Goal: Browse casually: Explore the website without a specific task or goal

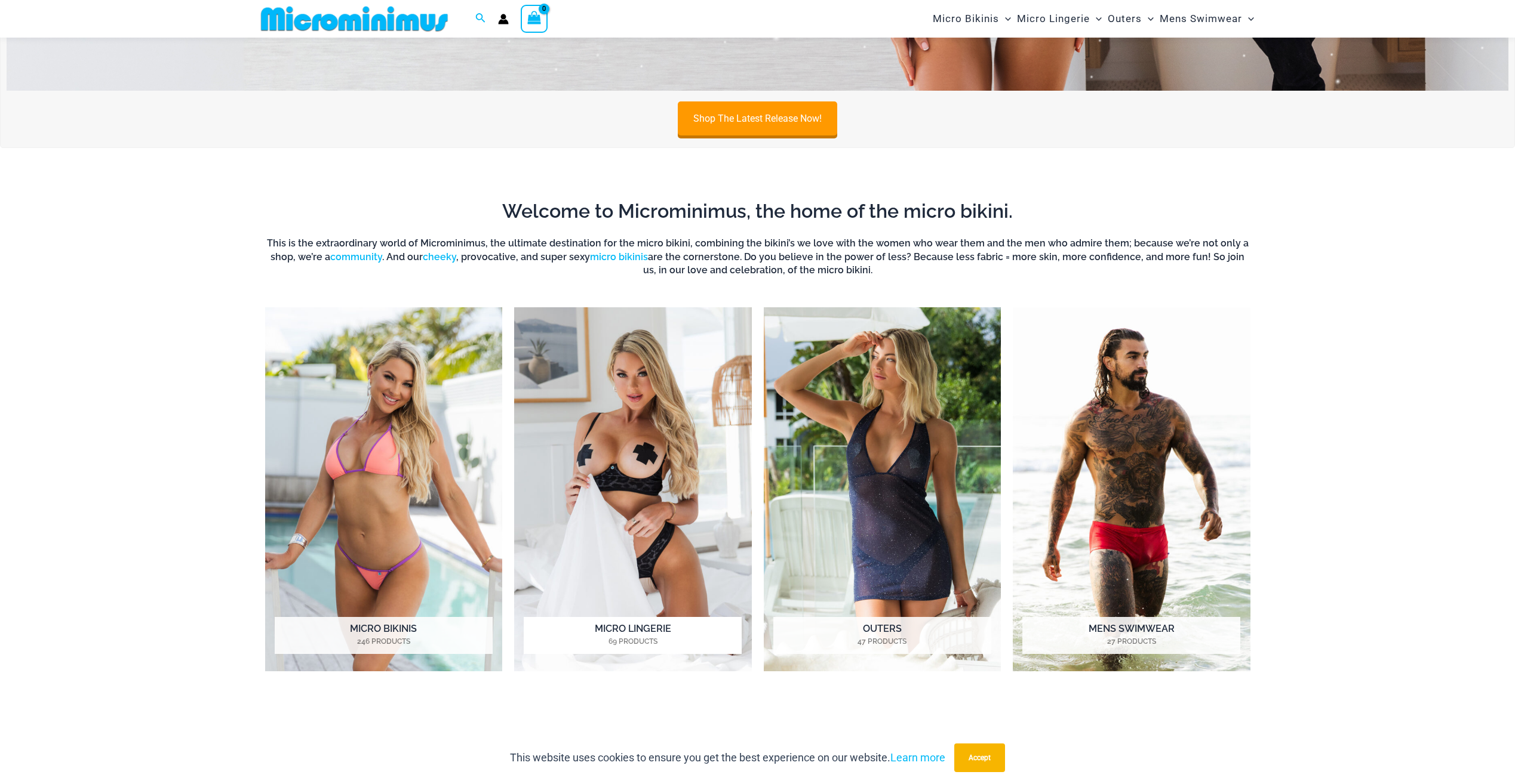
scroll to position [528, 0]
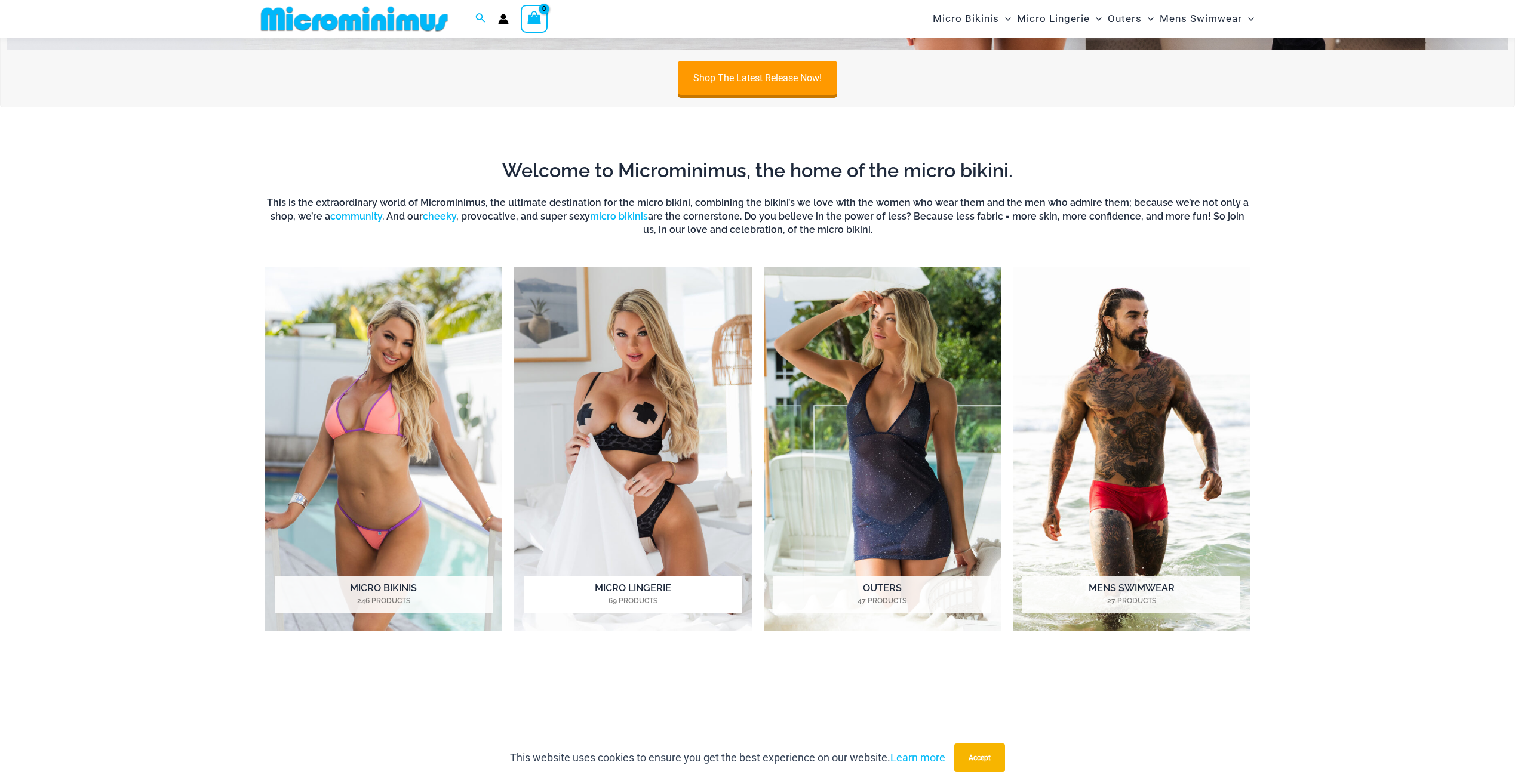
click at [659, 416] on img "Visit product category Micro Lingerie" at bounding box center [632, 450] width 237 height 365
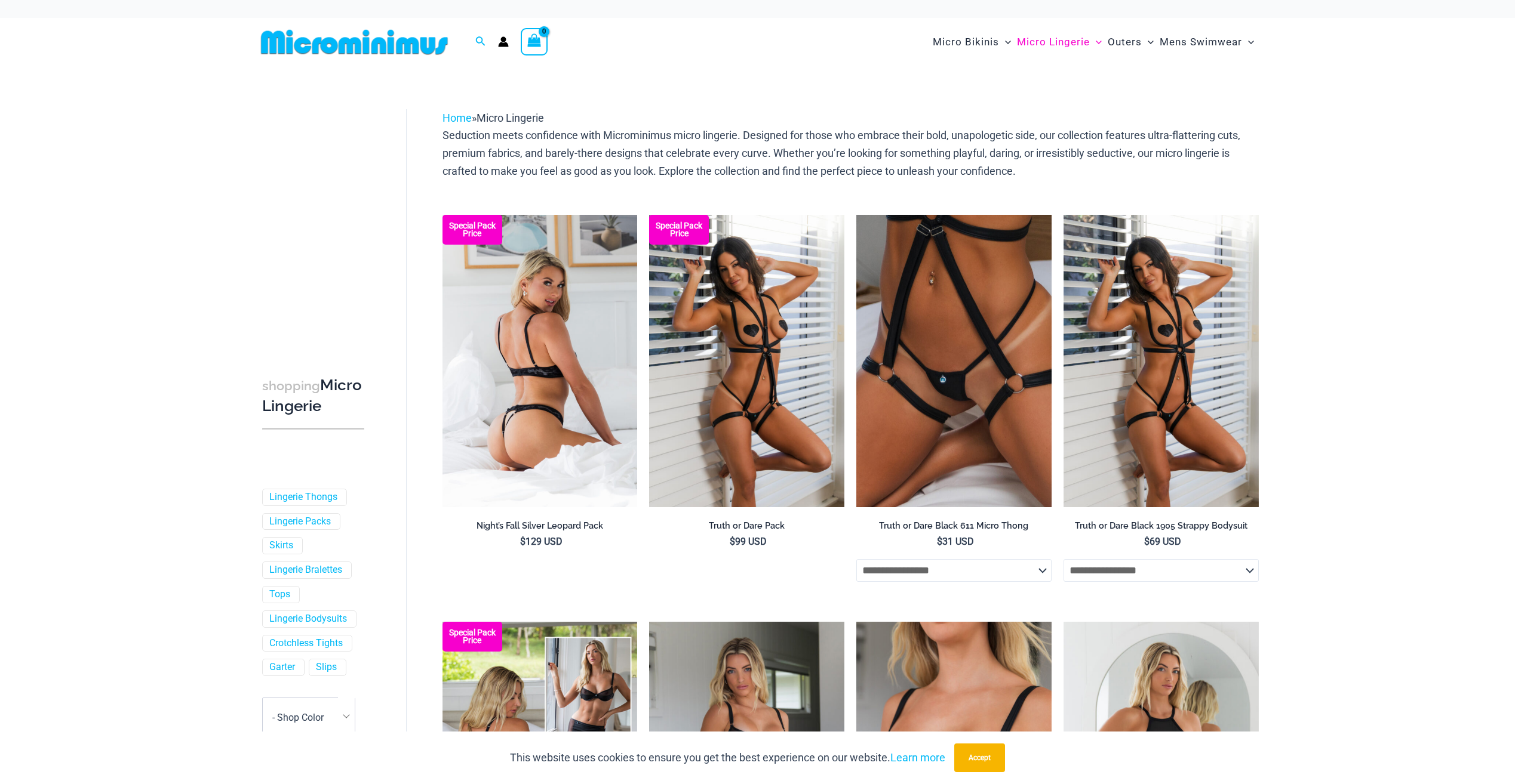
click at [487, 356] on img at bounding box center [539, 361] width 195 height 293
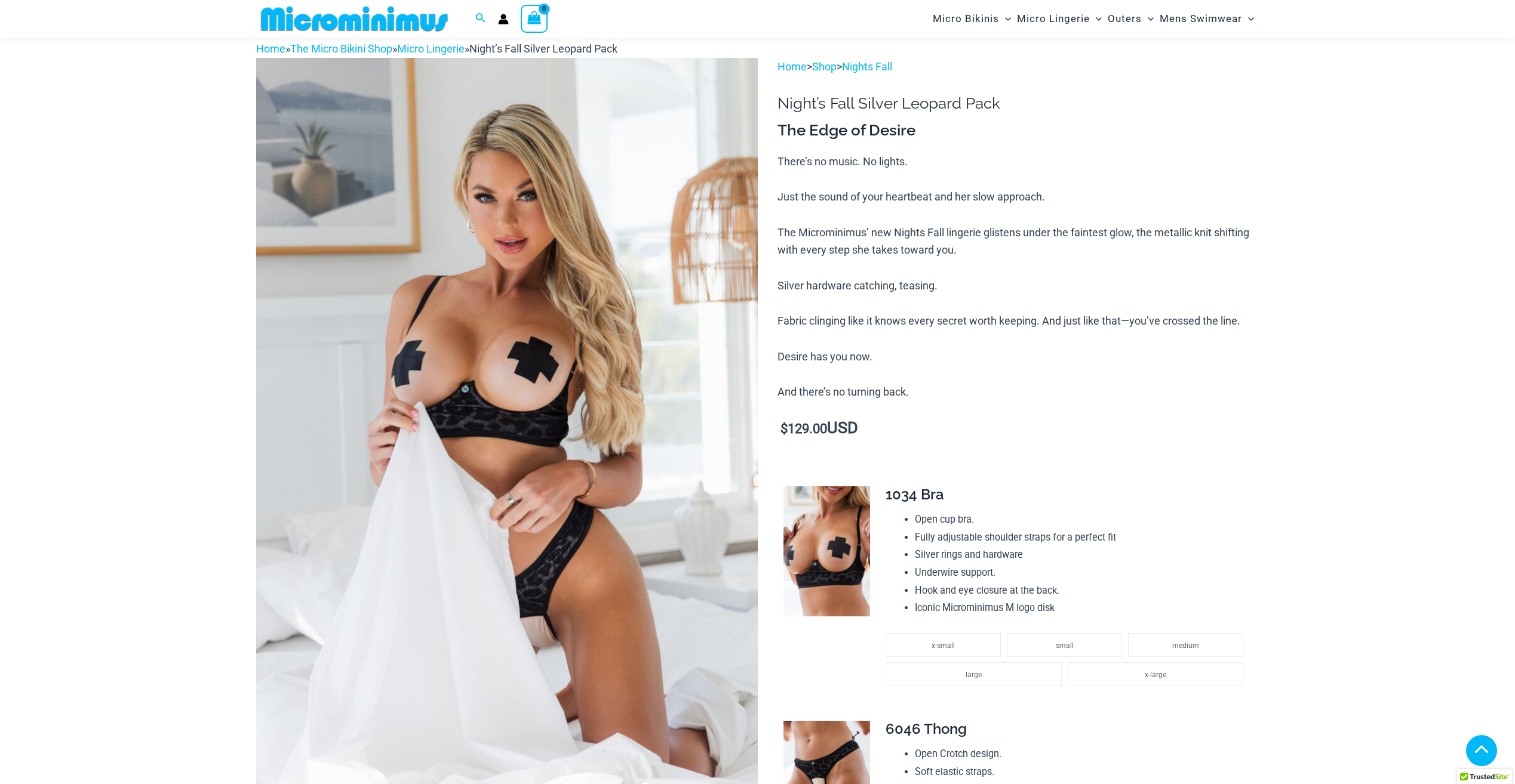
scroll to position [477, 0]
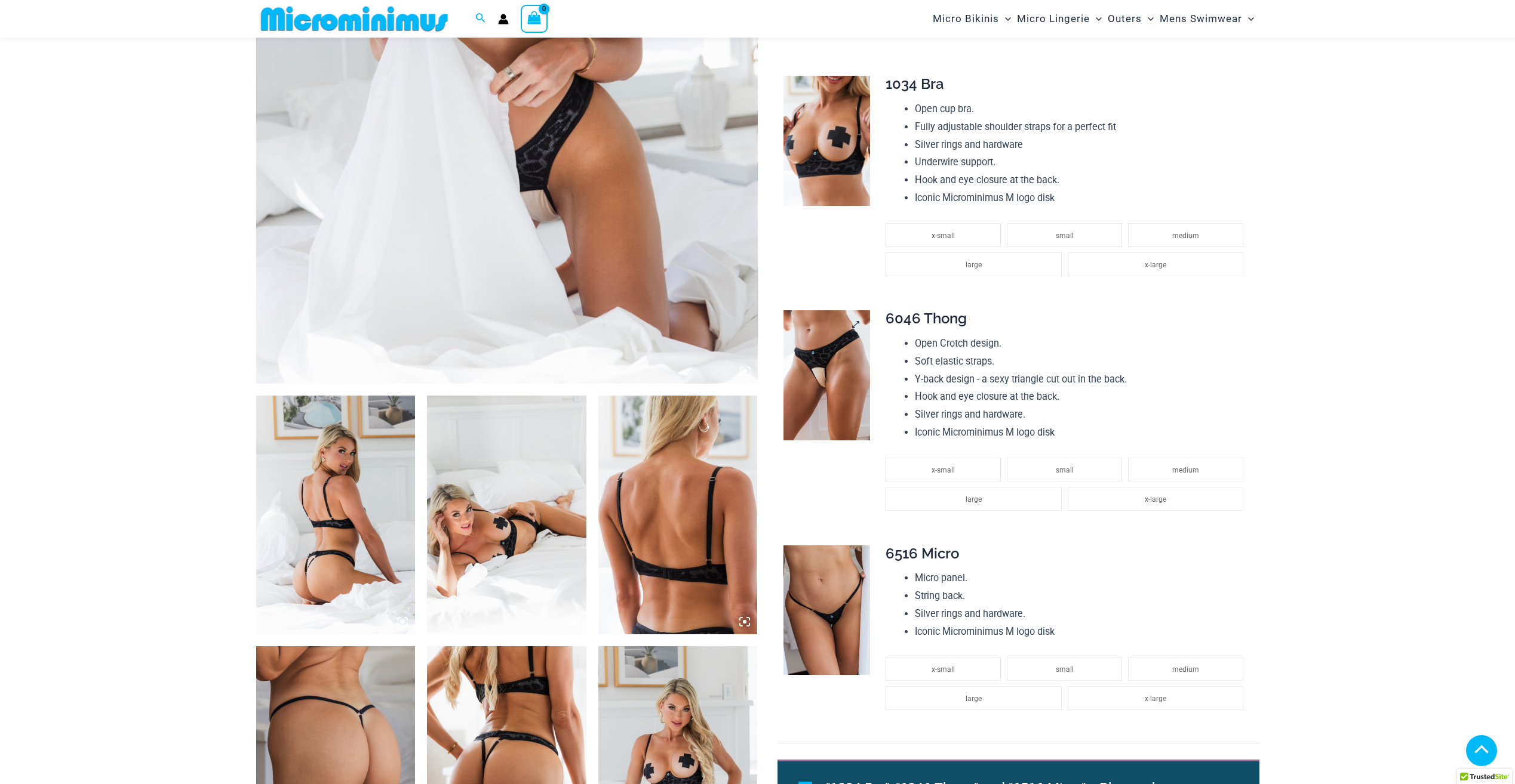
click at [817, 365] on img at bounding box center [826, 375] width 86 height 131
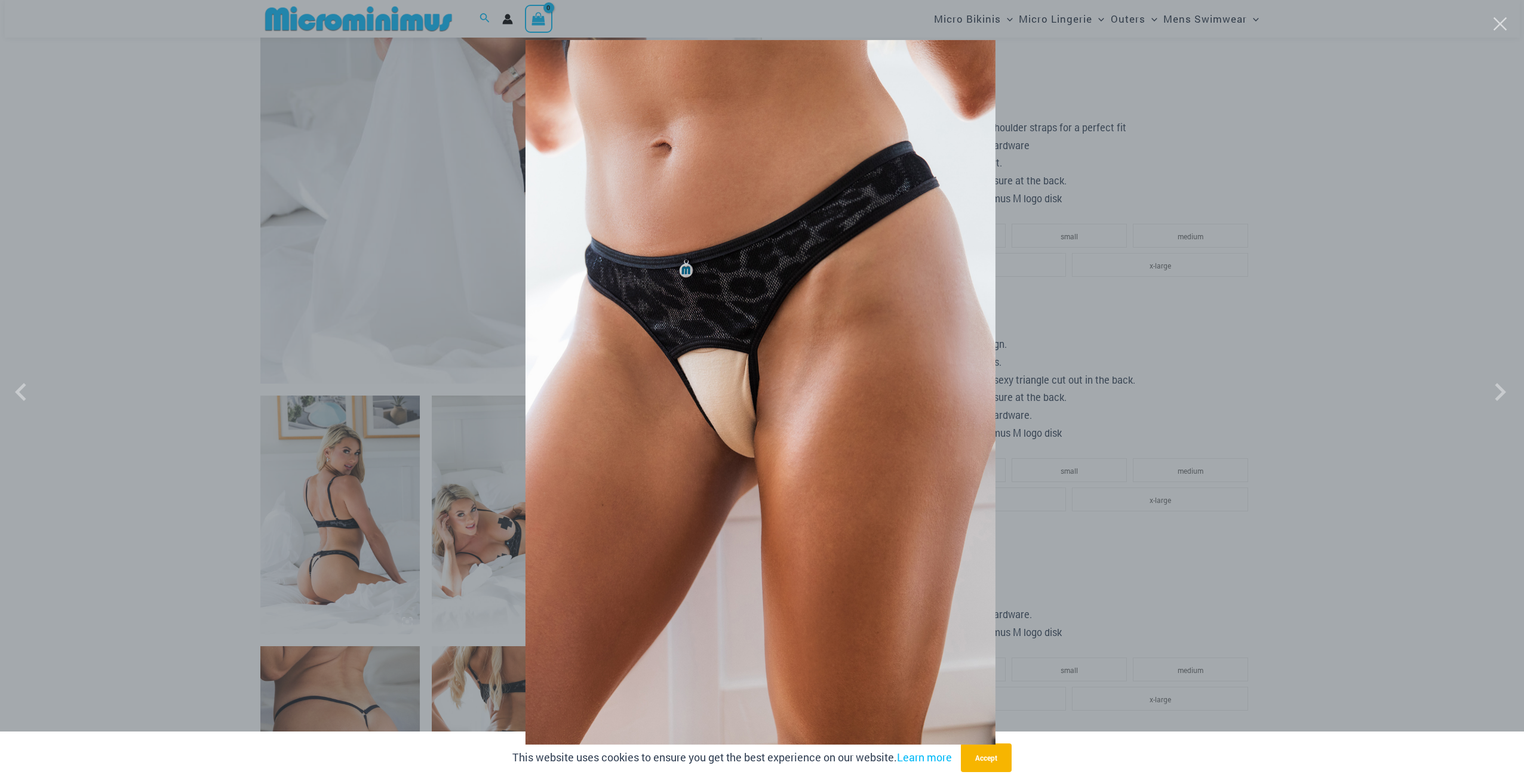
click at [285, 213] on div at bounding box center [762, 392] width 1524 height 784
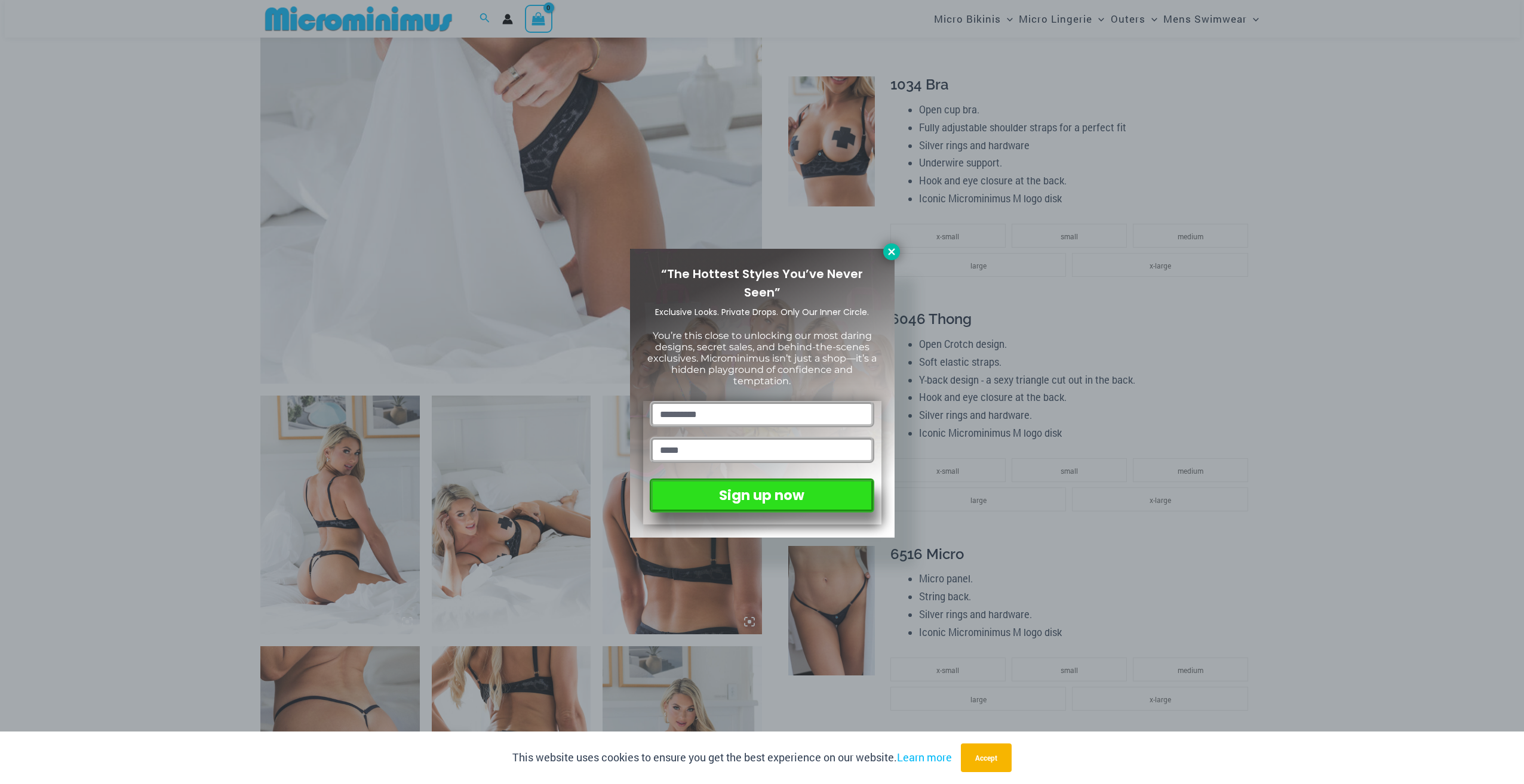
click at [893, 252] on icon at bounding box center [891, 252] width 11 height 11
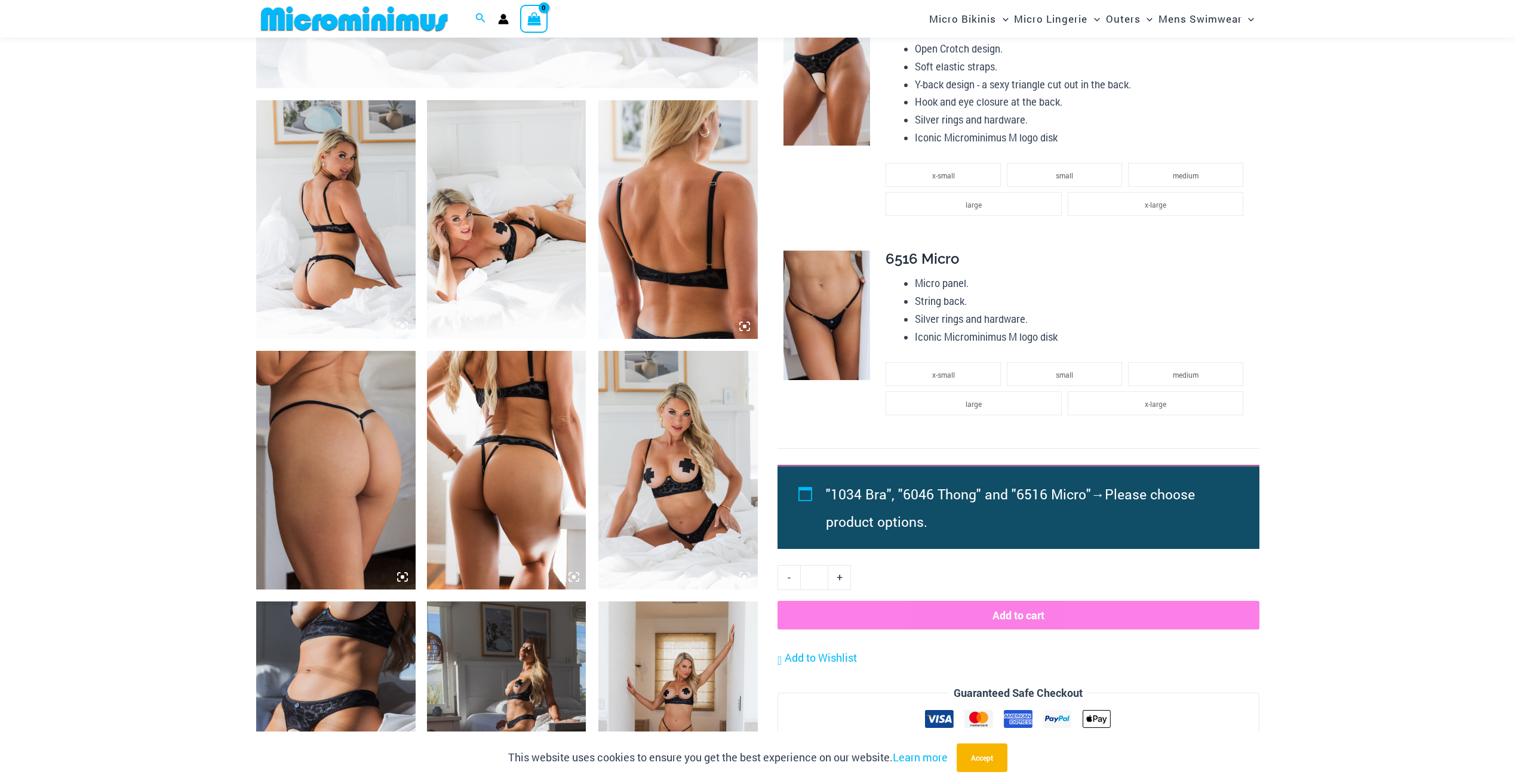
scroll to position [775, 0]
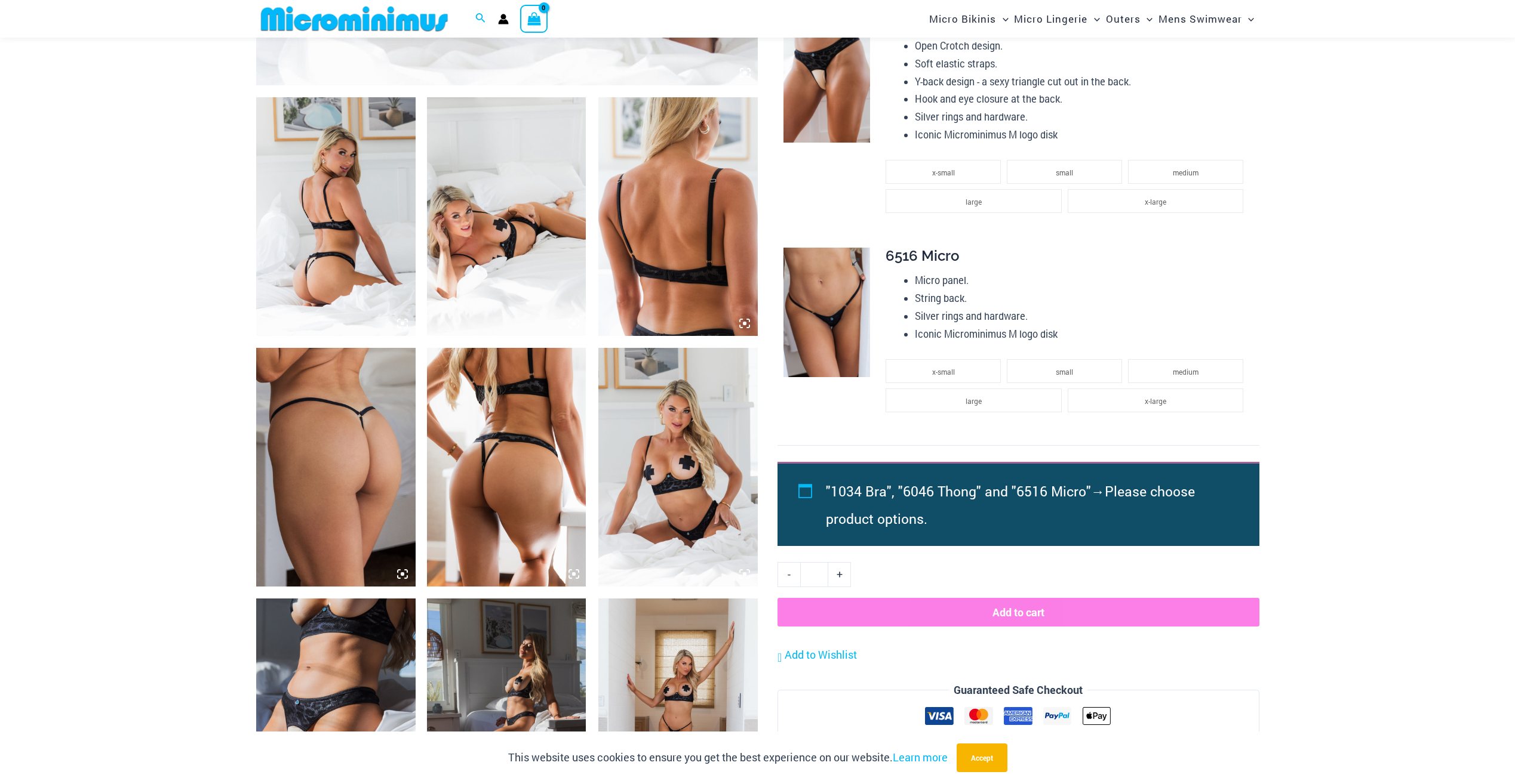
click at [825, 331] on img at bounding box center [826, 312] width 86 height 131
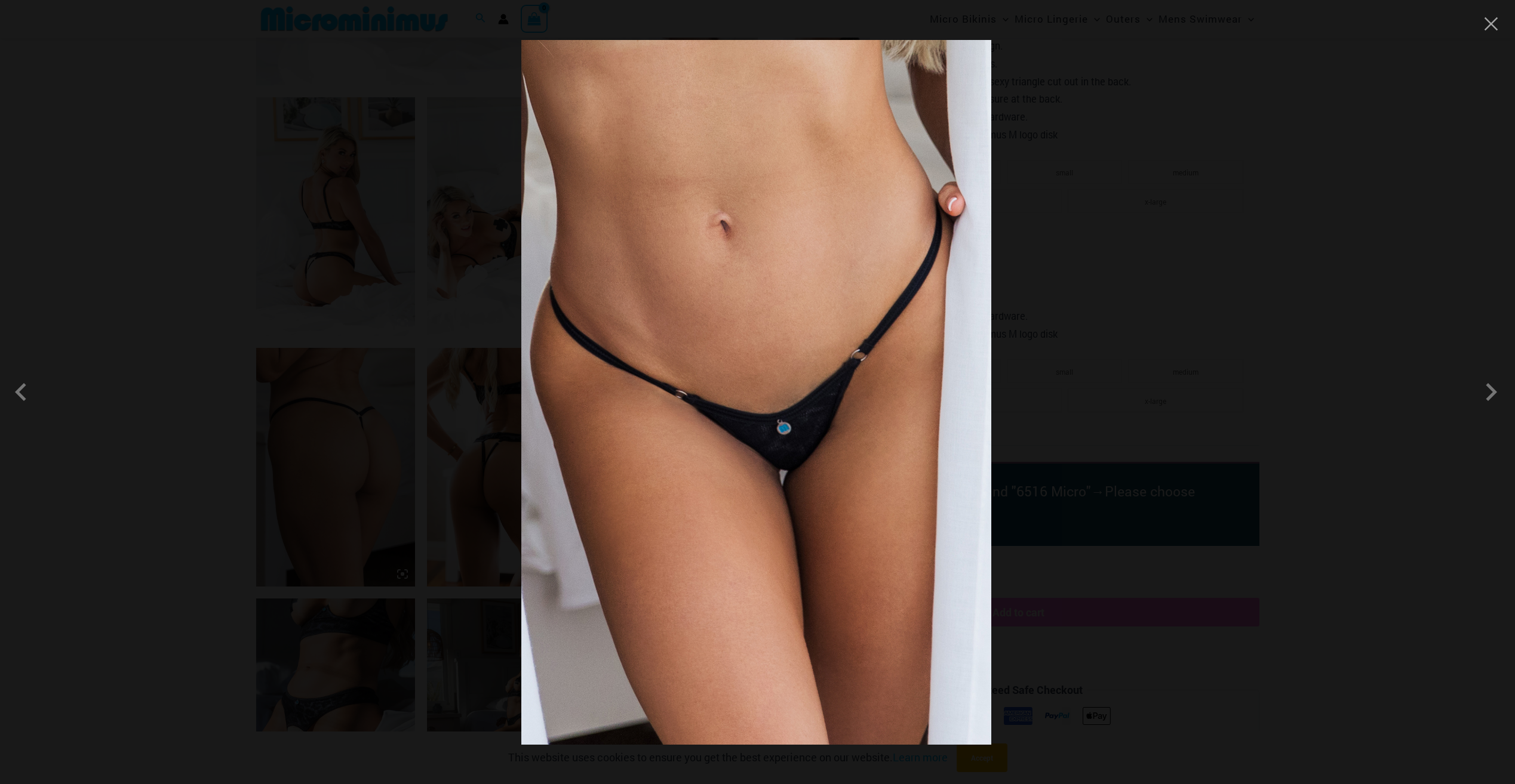
click at [1250, 303] on div at bounding box center [757, 392] width 1515 height 784
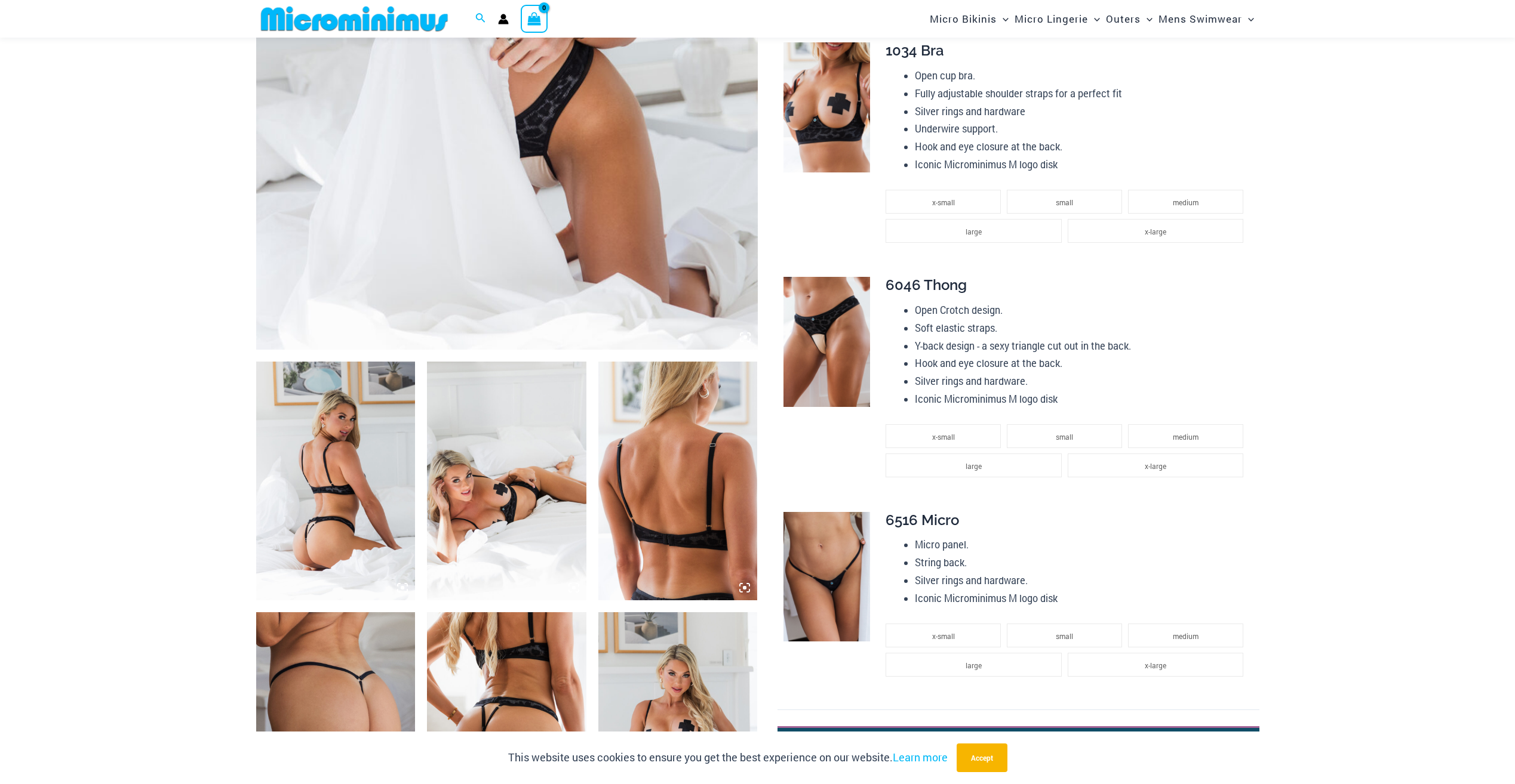
scroll to position [477, 0]
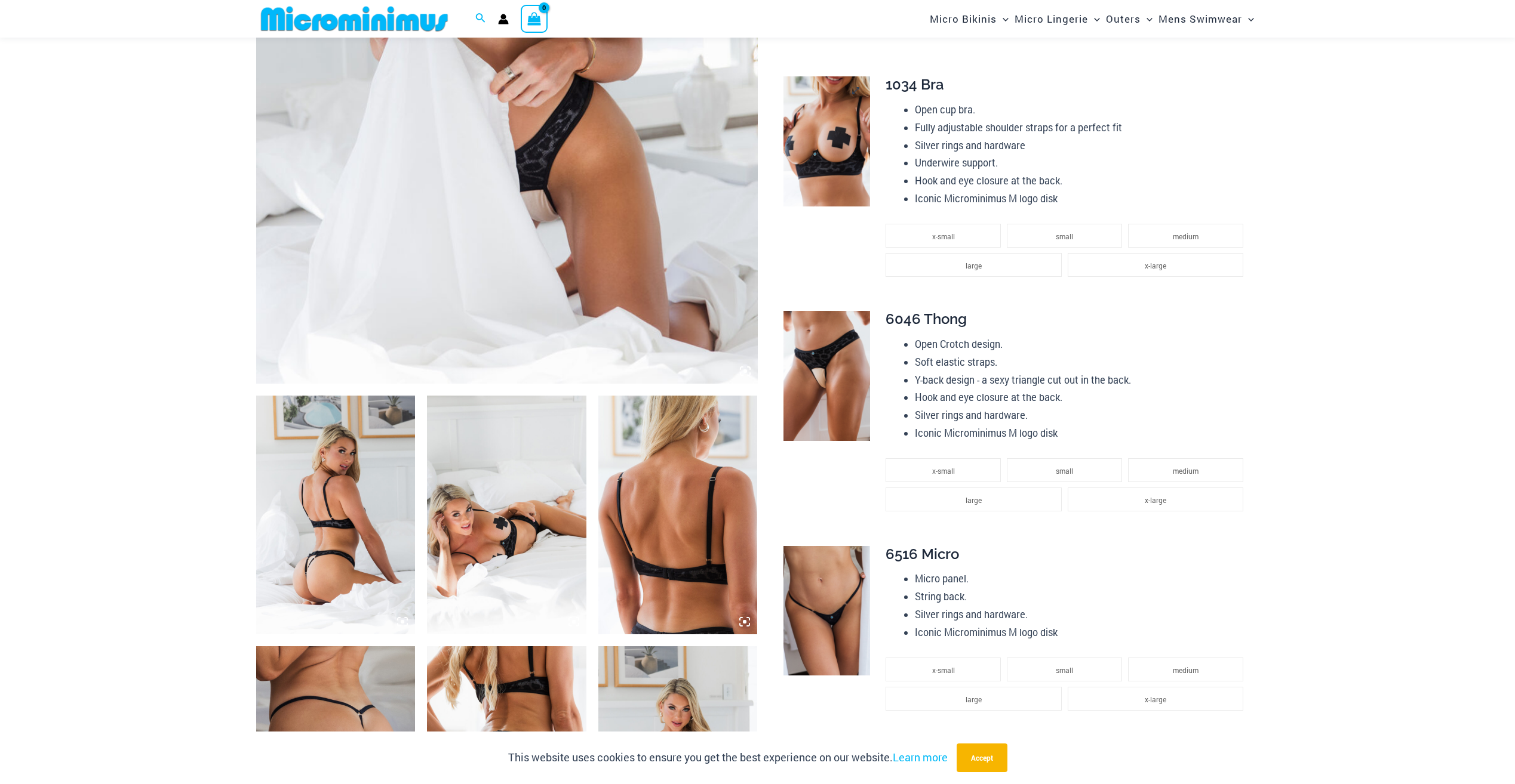
click at [844, 134] on img at bounding box center [826, 142] width 86 height 131
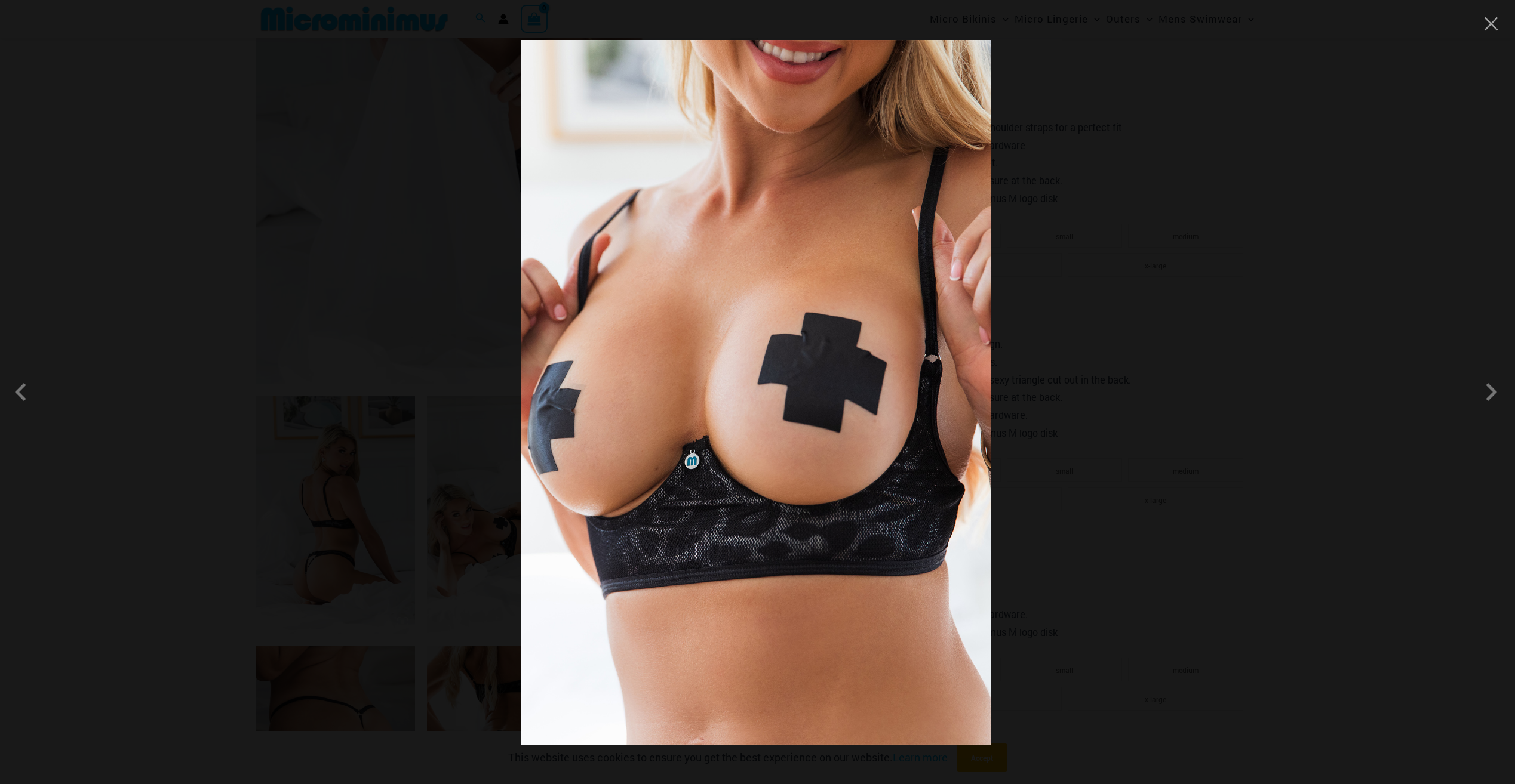
click at [1356, 294] on div at bounding box center [757, 392] width 1515 height 784
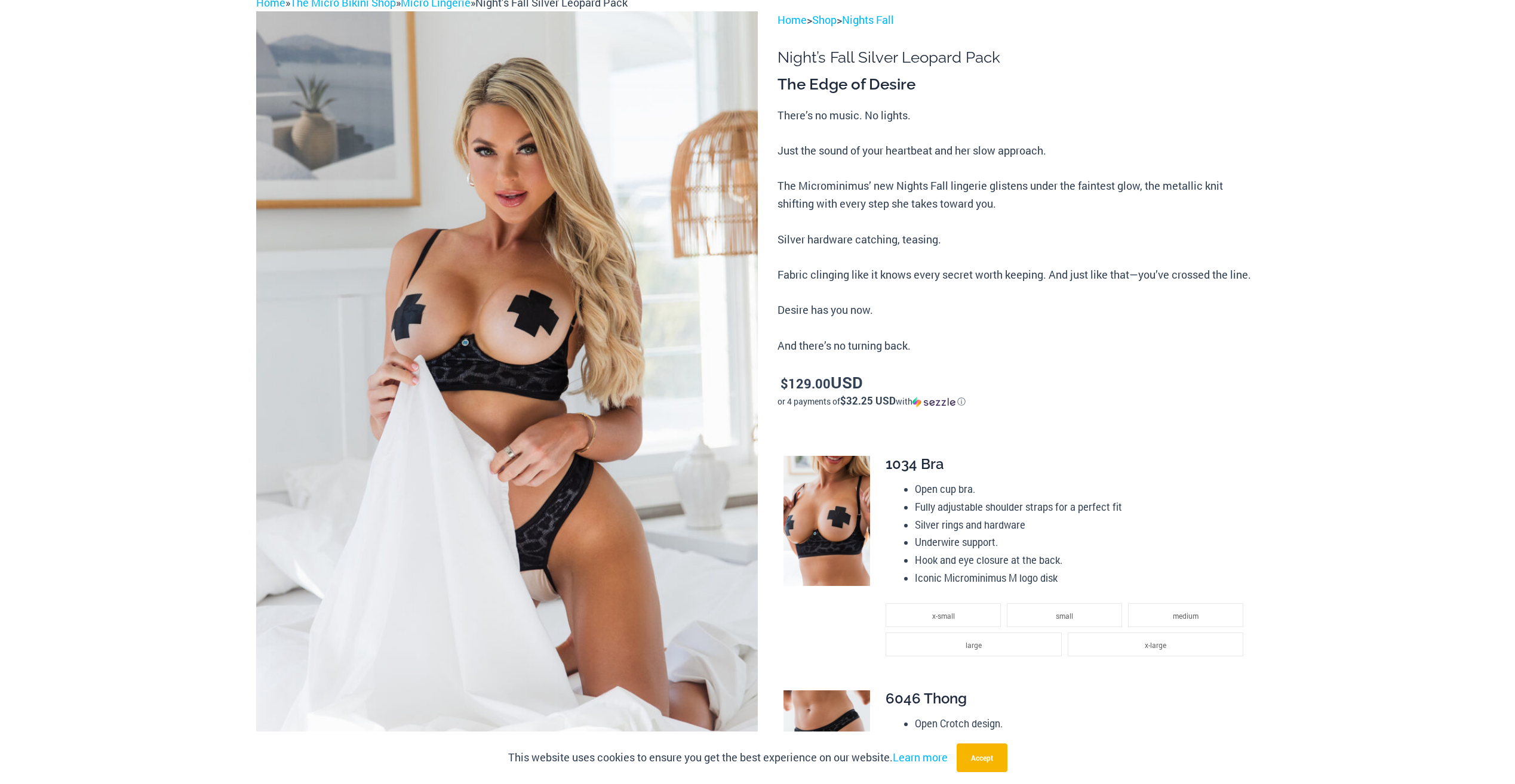
scroll to position [0, 0]
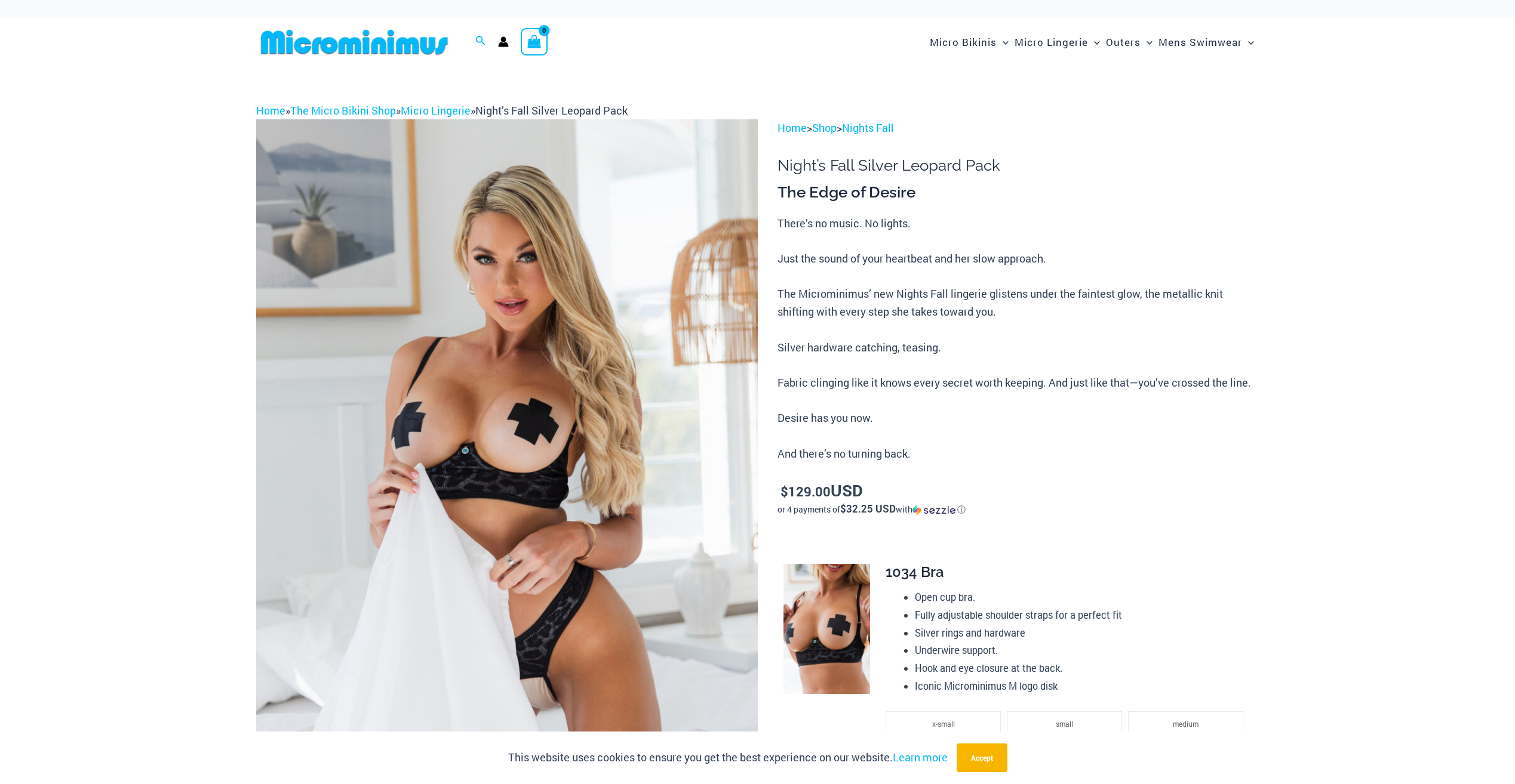
click at [391, 43] on img at bounding box center [354, 42] width 196 height 26
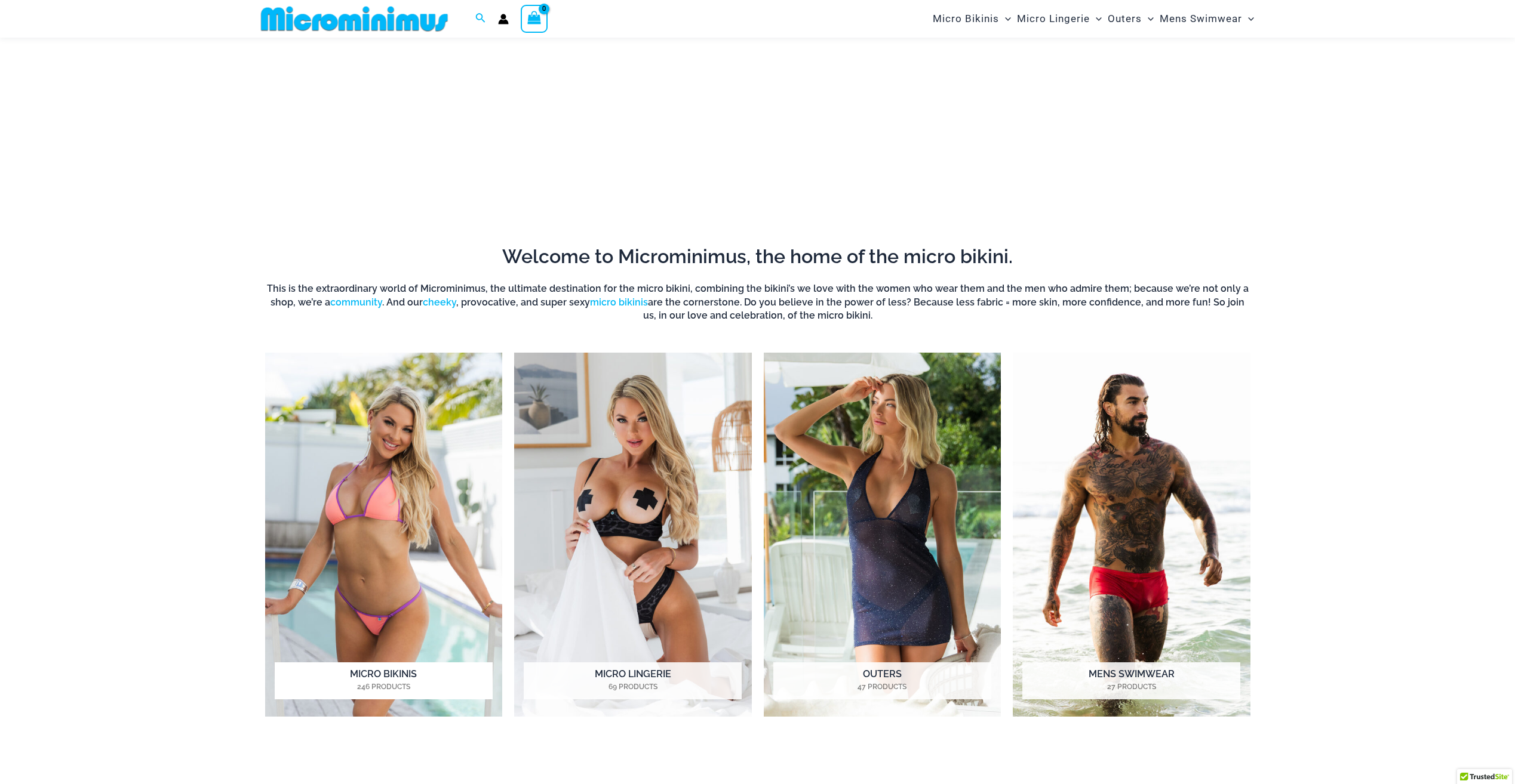
scroll to position [468, 0]
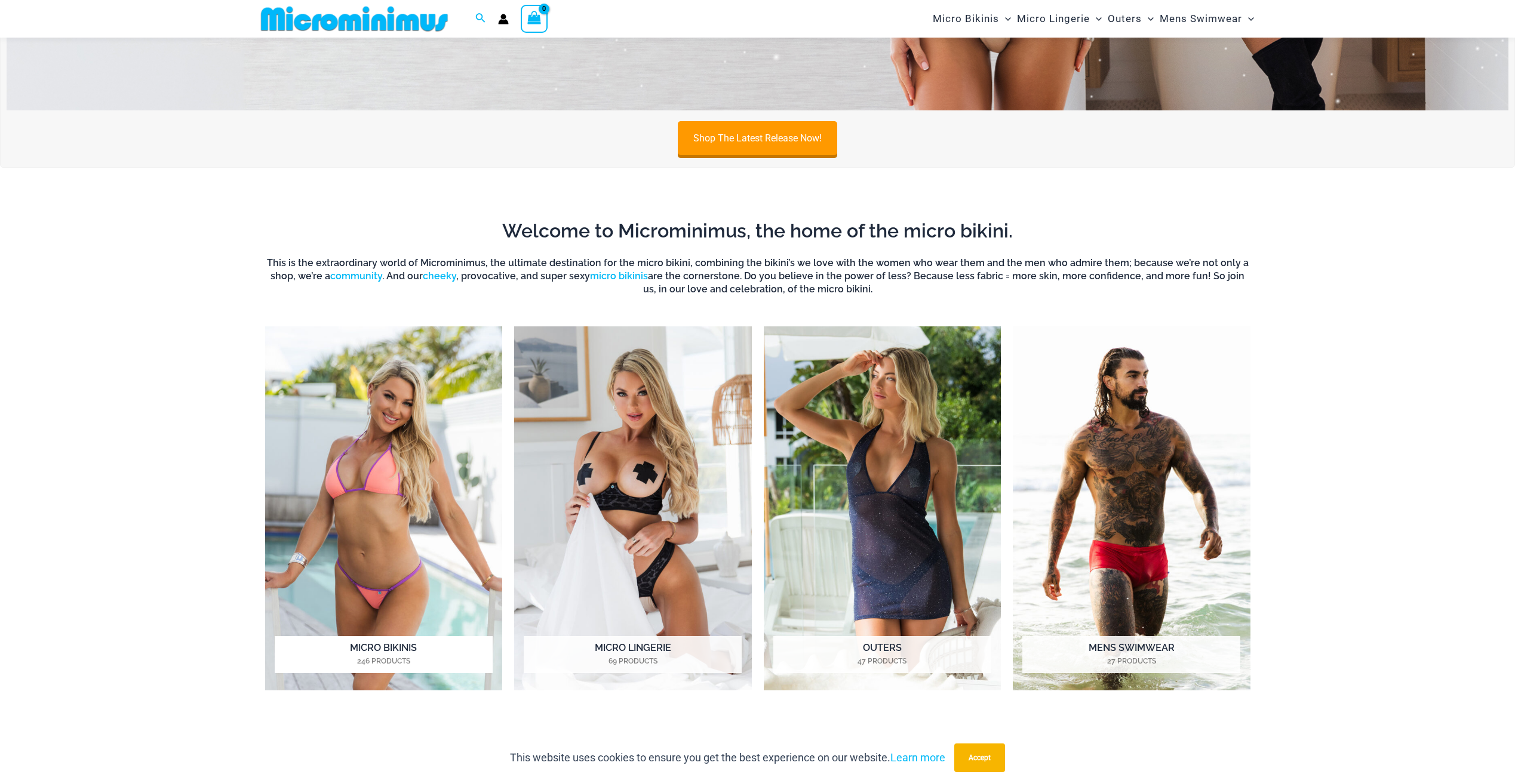
click at [346, 486] on img "Visit product category Micro Bikinis" at bounding box center [384, 509] width 237 height 365
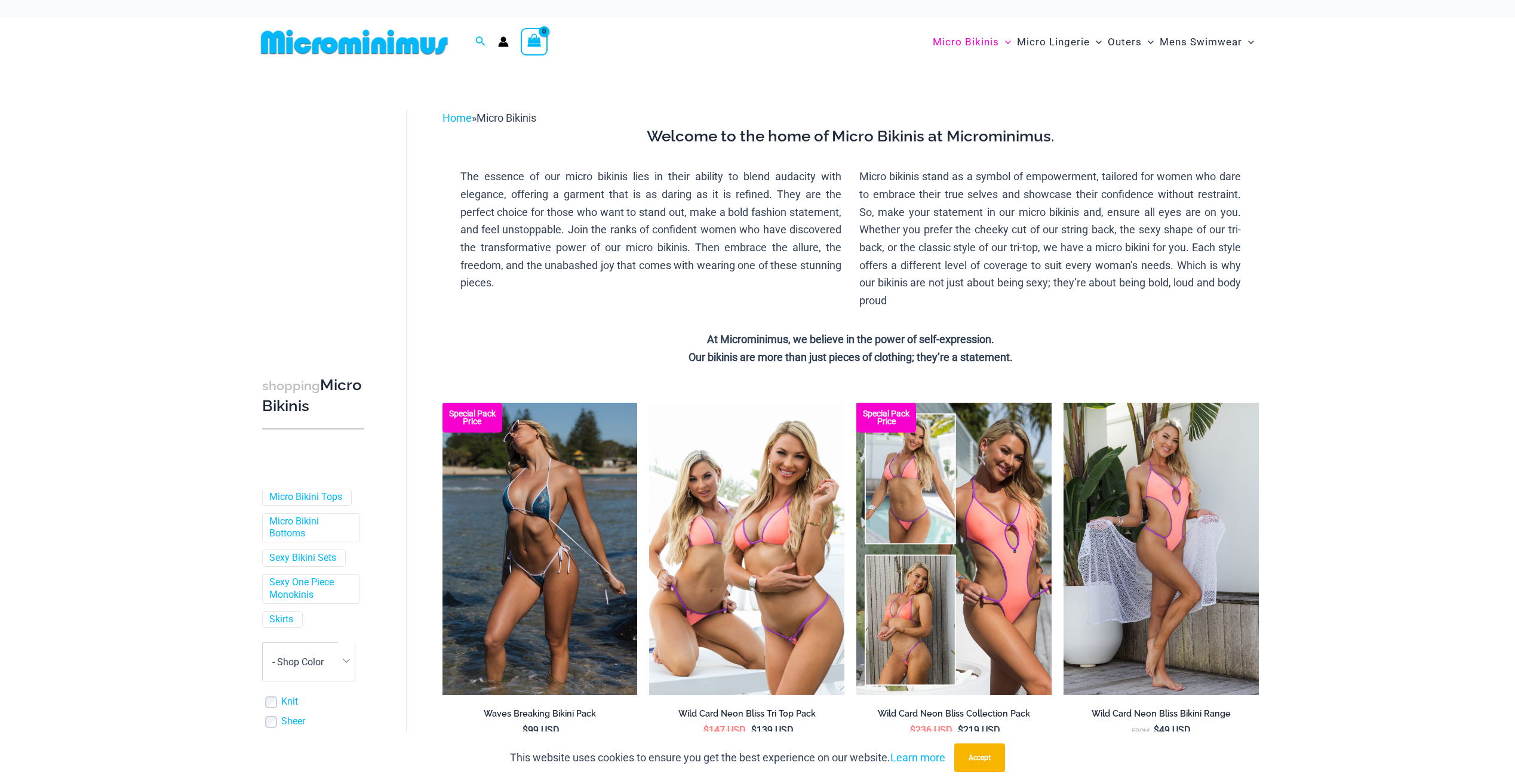
click at [291, 43] on img at bounding box center [354, 42] width 196 height 26
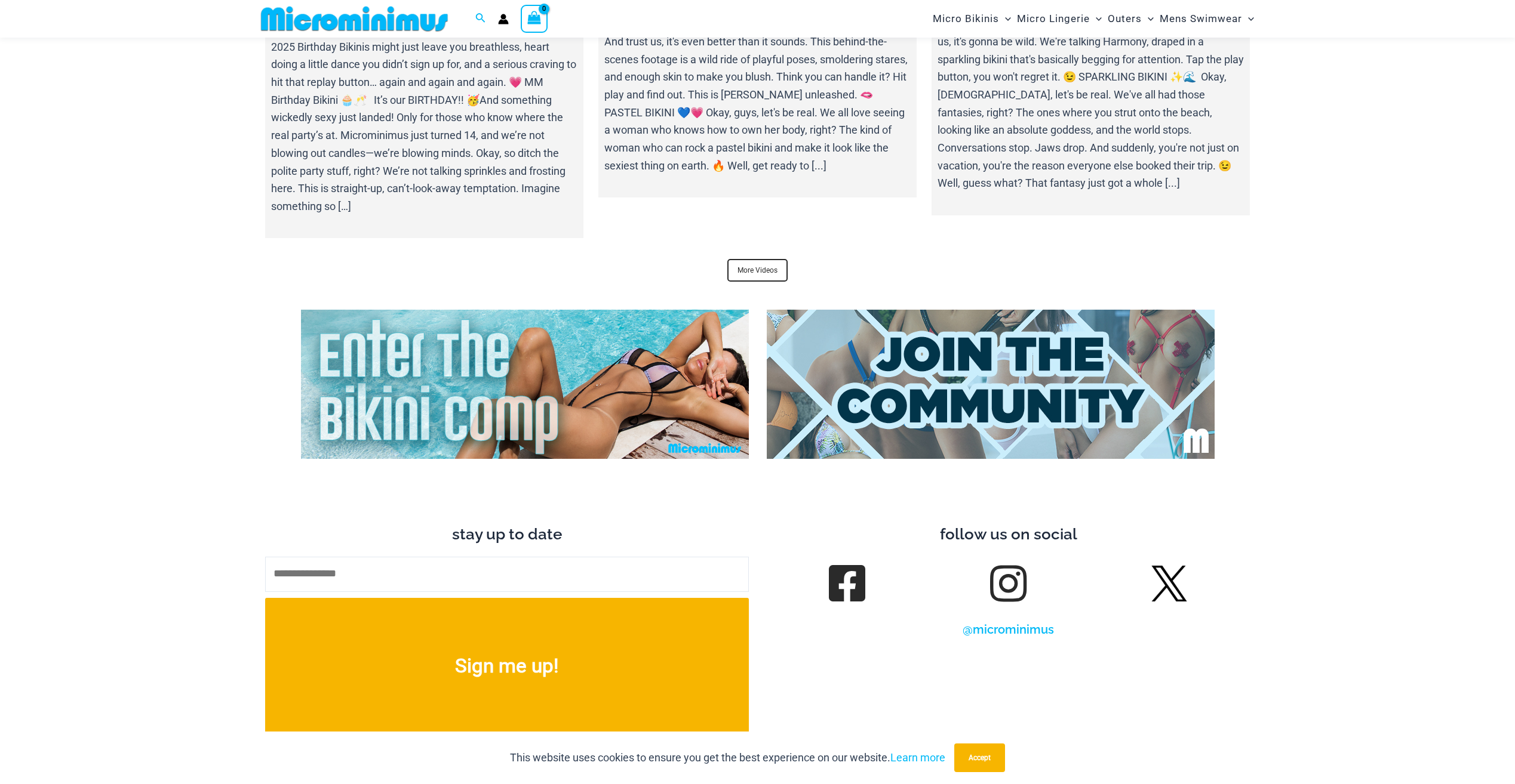
scroll to position [4406, 0]
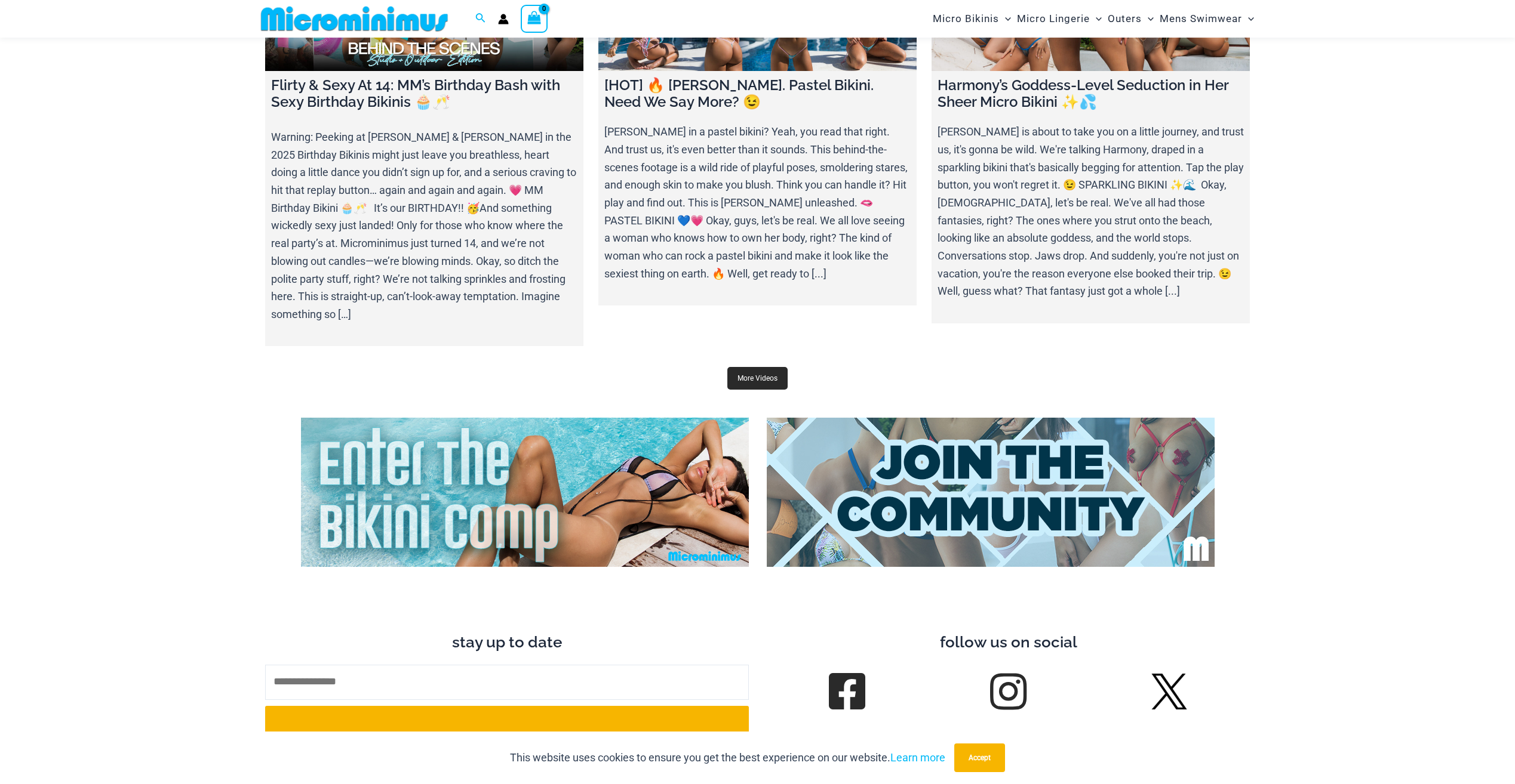
click at [760, 367] on link "More Videos" at bounding box center [757, 378] width 61 height 23
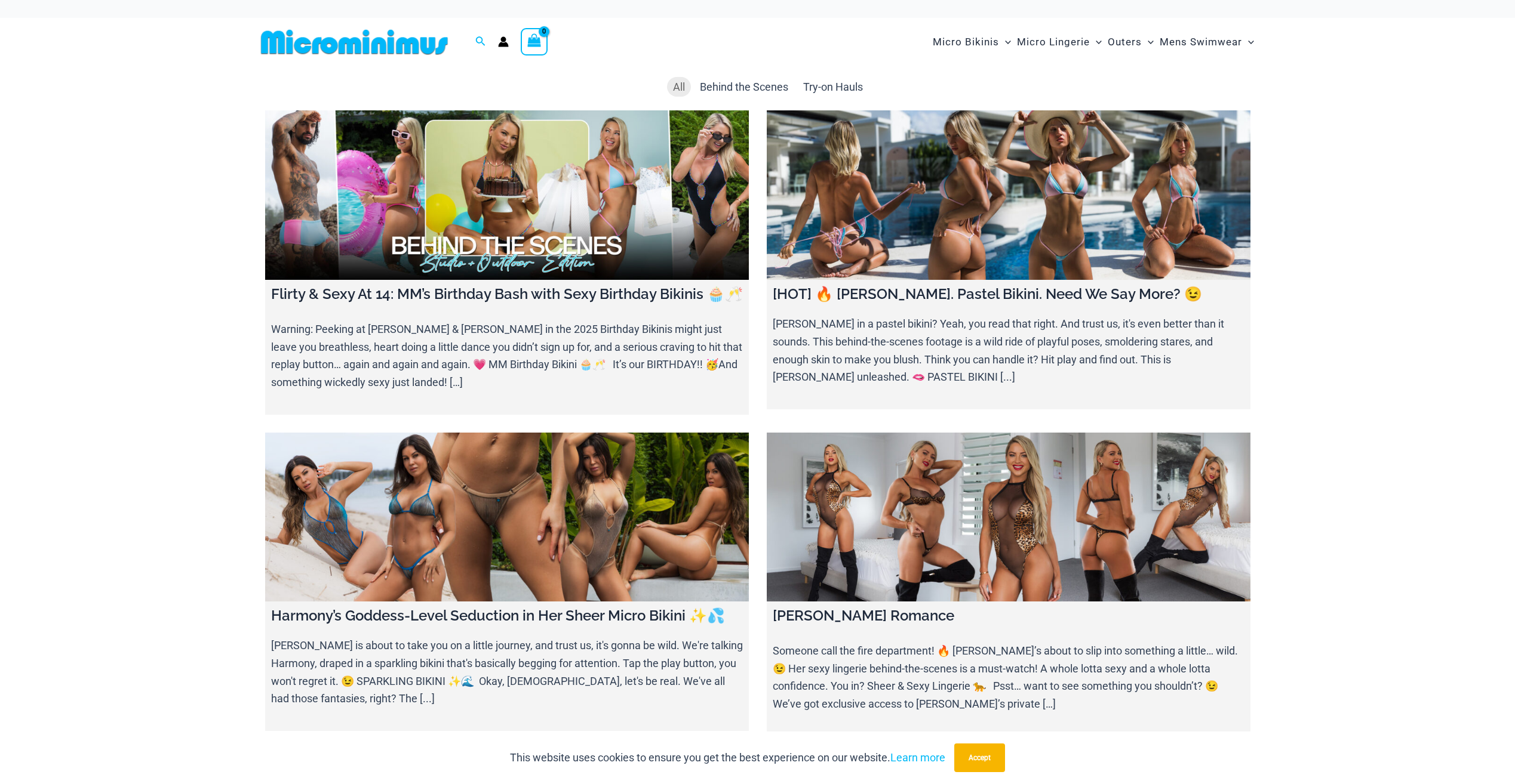
click at [353, 41] on img at bounding box center [354, 42] width 196 height 26
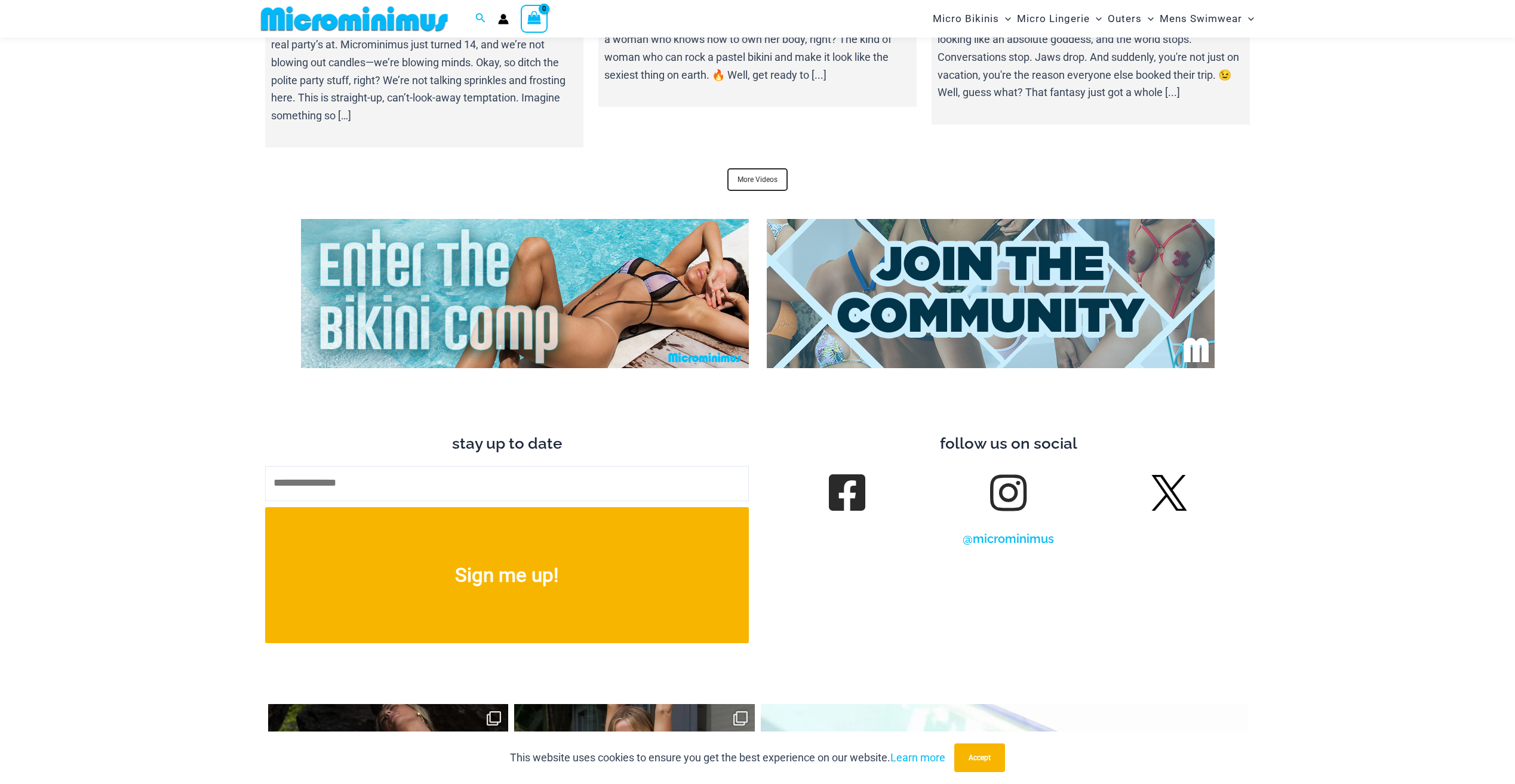
scroll to position [4607, 0]
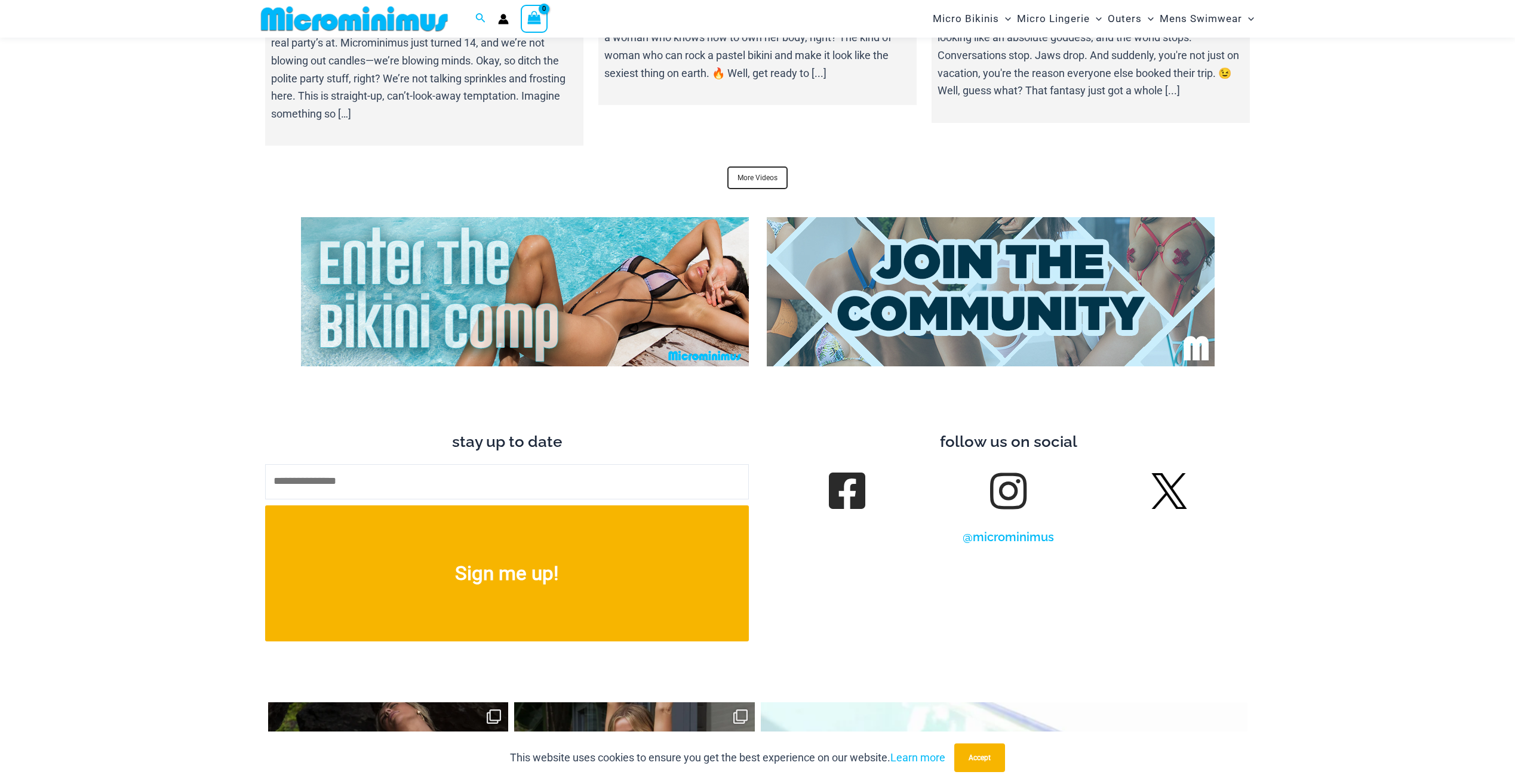
click at [679, 270] on img at bounding box center [525, 292] width 448 height 149
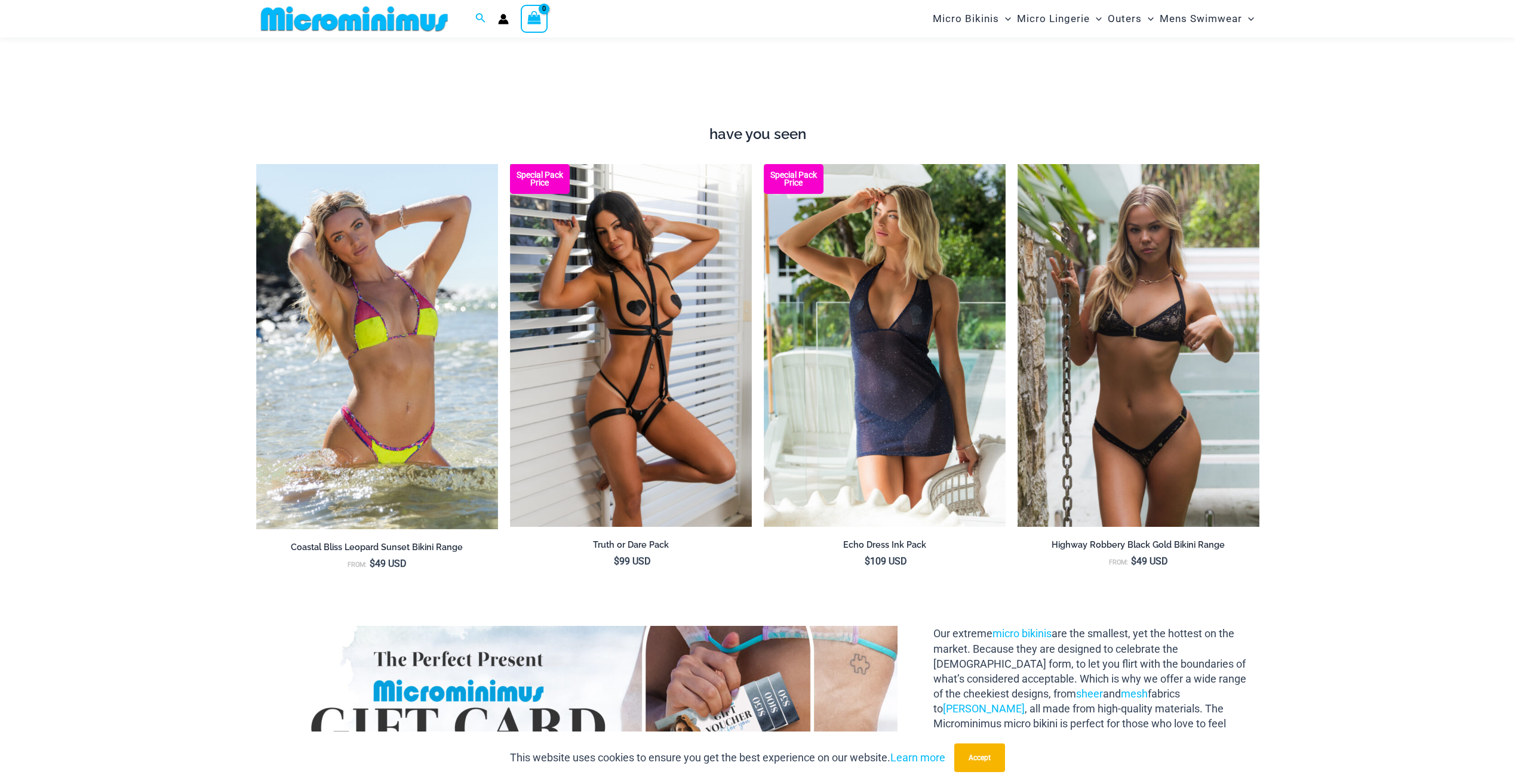
scroll to position [944, 0]
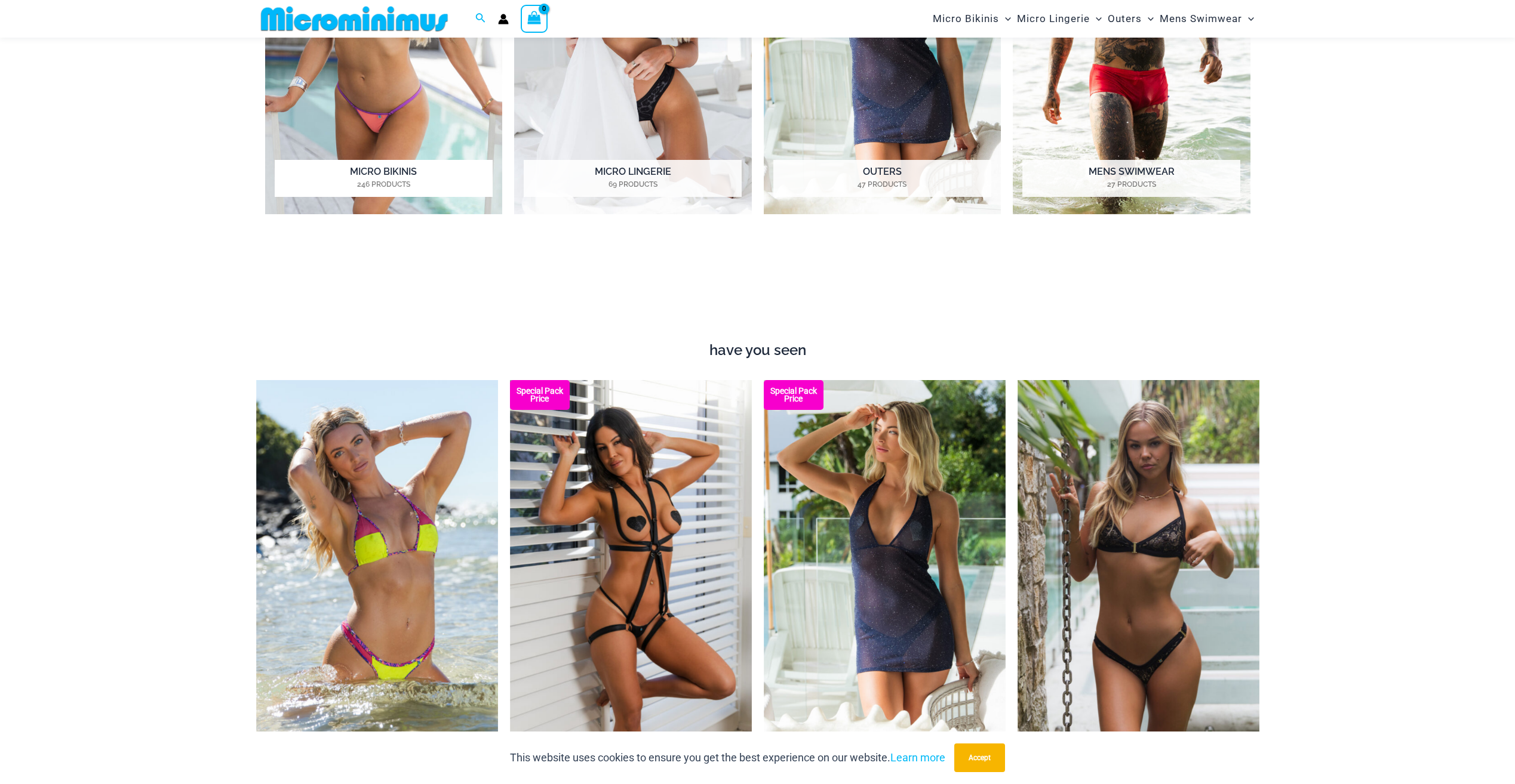
click at [390, 131] on img "Visit product category Micro Bikinis" at bounding box center [384, 32] width 237 height 365
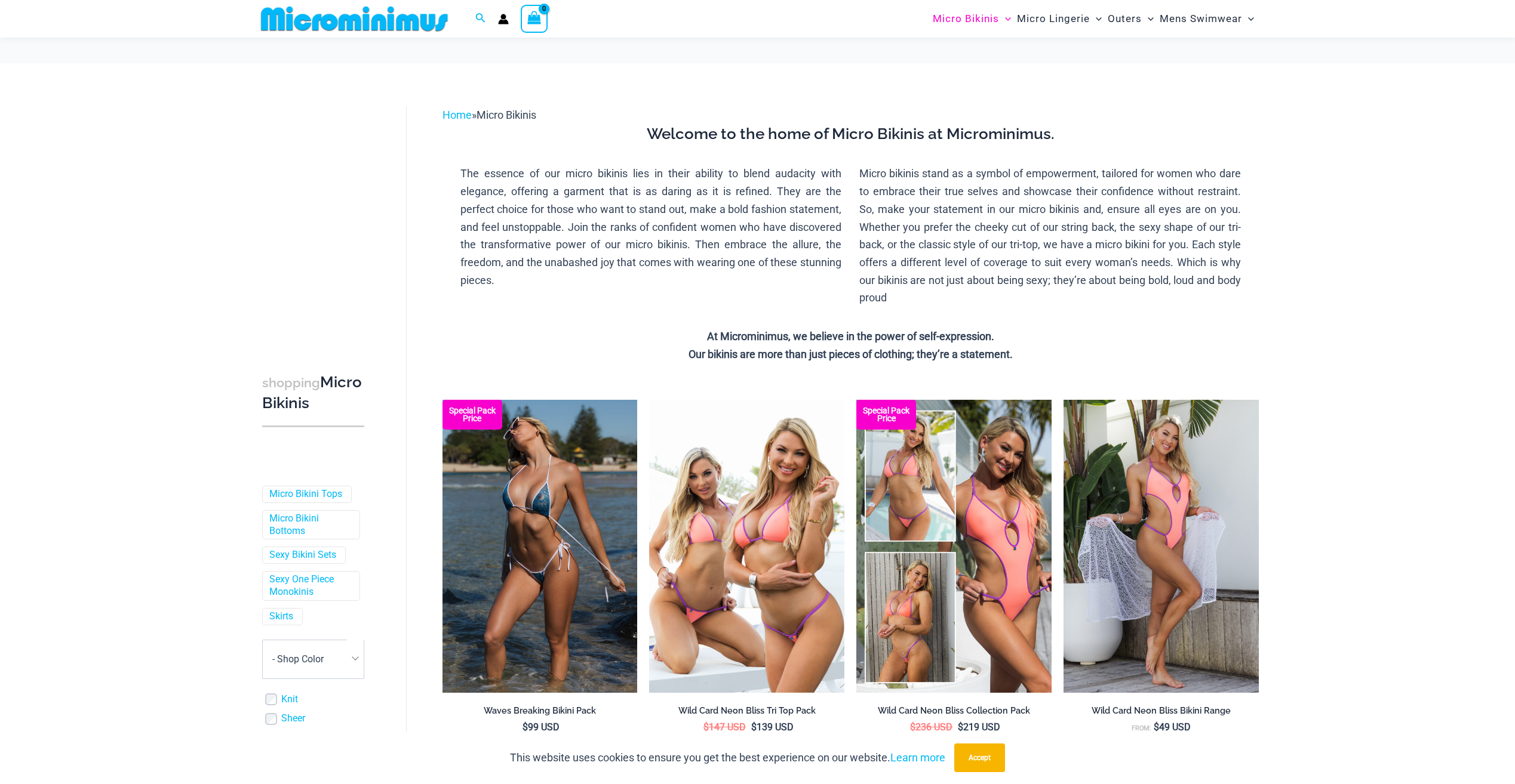
scroll to position [119, 0]
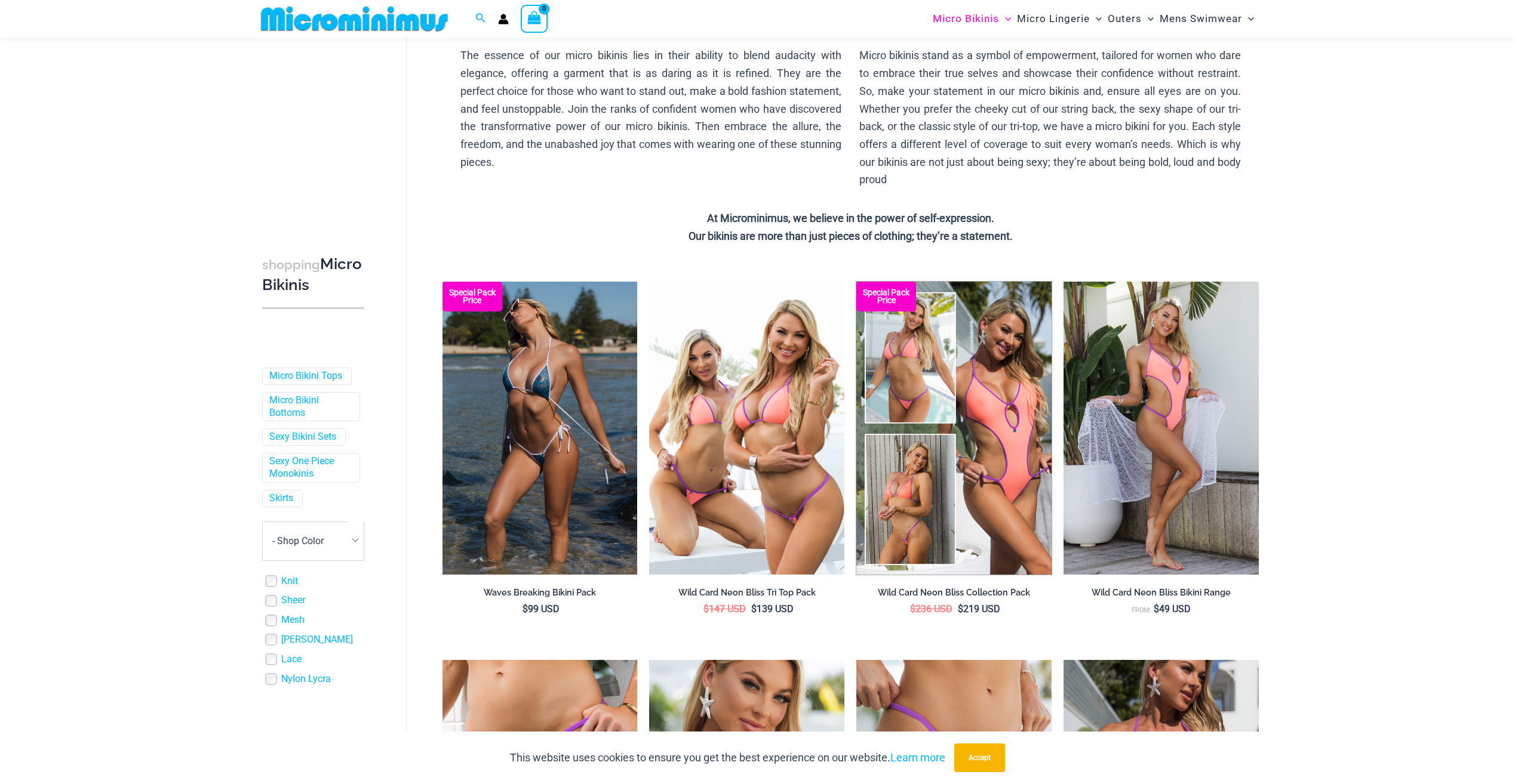
click at [856, 282] on img at bounding box center [856, 282] width 0 height 0
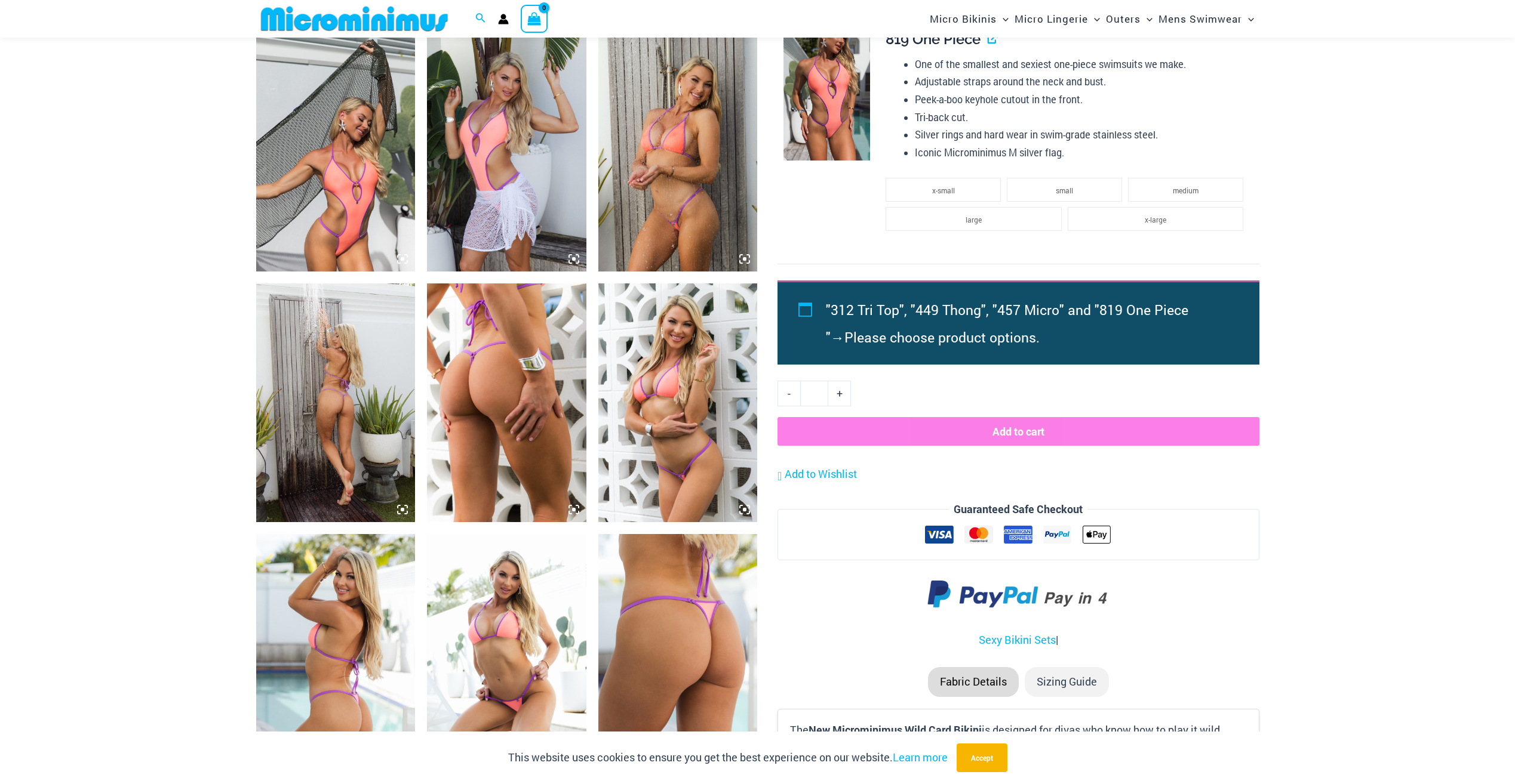
scroll to position [1007, 0]
